Goal: Find specific page/section: Find specific page/section

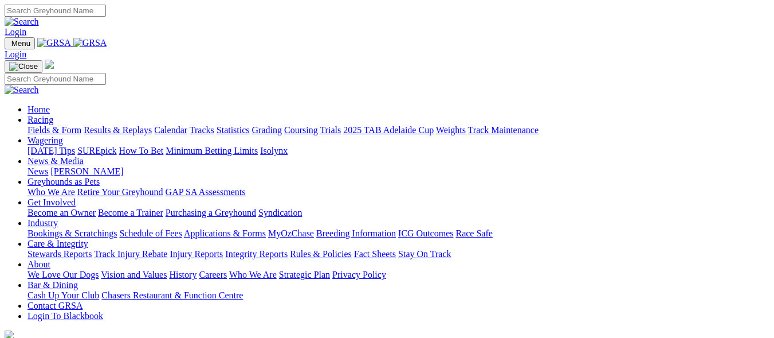
click at [34, 125] on link "Fields & Form" at bounding box center [55, 130] width 54 height 10
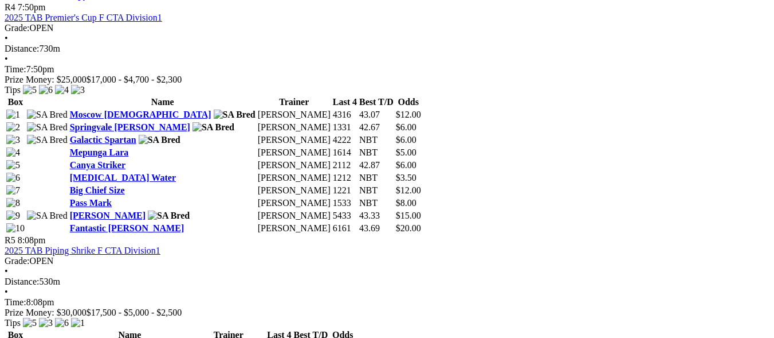
scroll to position [1204, 0]
